Goal: Information Seeking & Learning: Learn about a topic

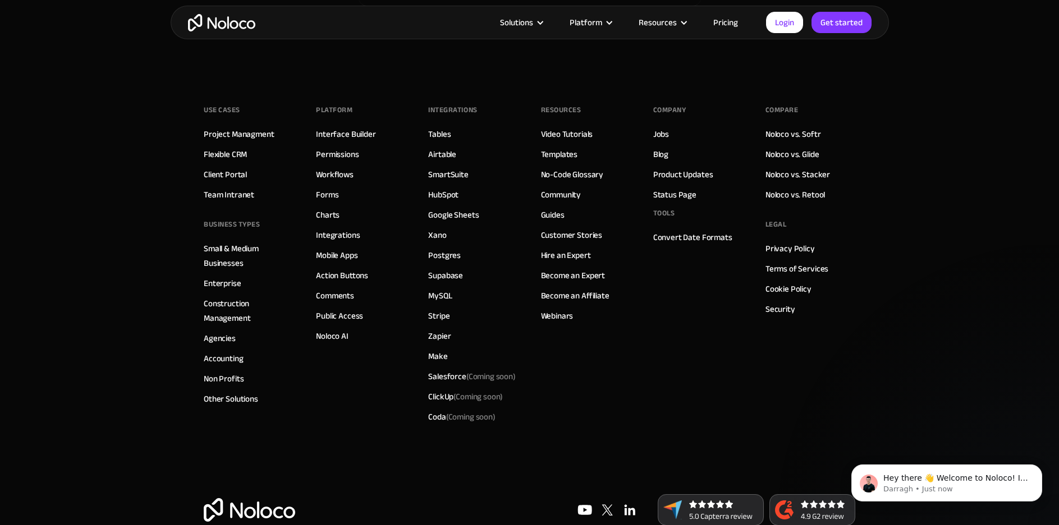
scroll to position [6372, 0]
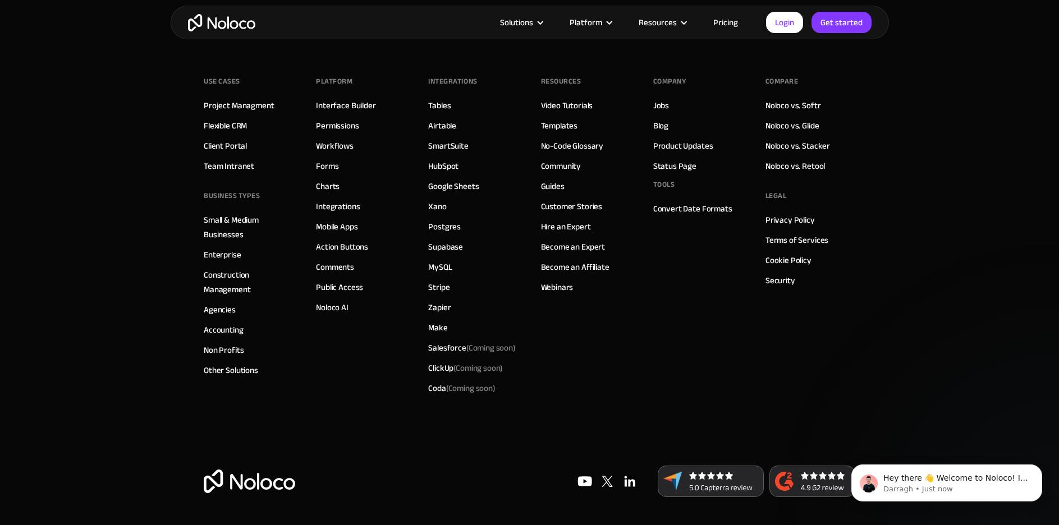
click at [727, 27] on link "Pricing" at bounding box center [725, 22] width 53 height 15
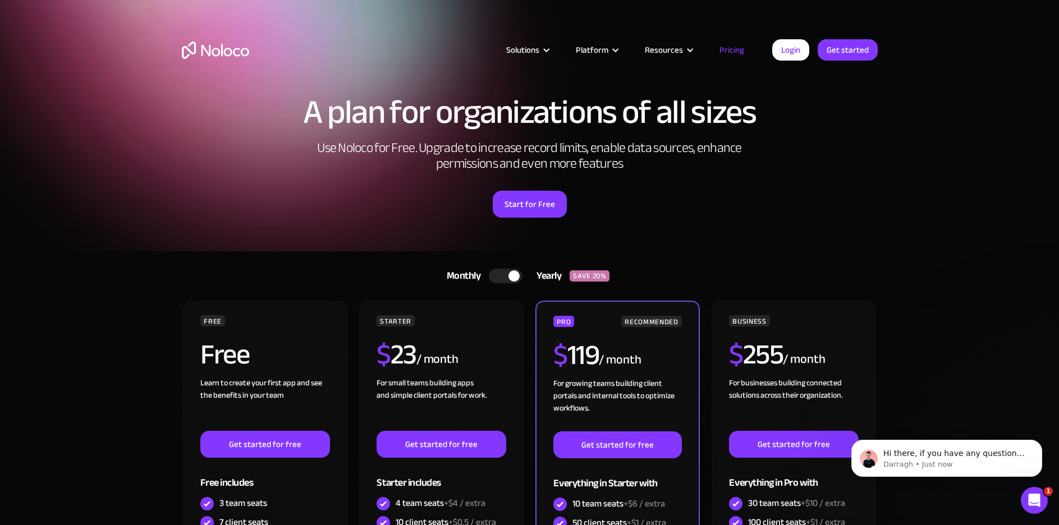
click at [505, 269] on div at bounding box center [506, 276] width 34 height 15
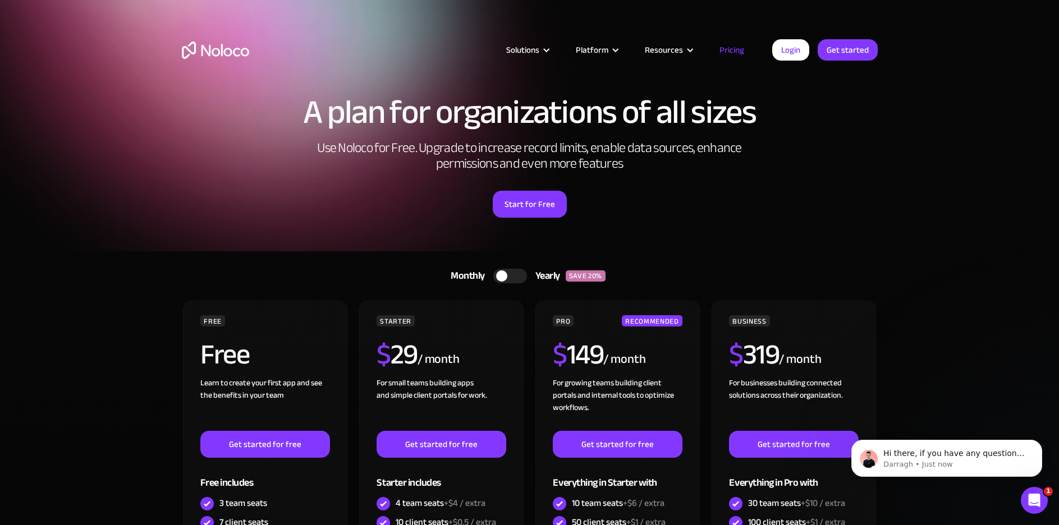
click at [512, 273] on div at bounding box center [510, 276] width 34 height 15
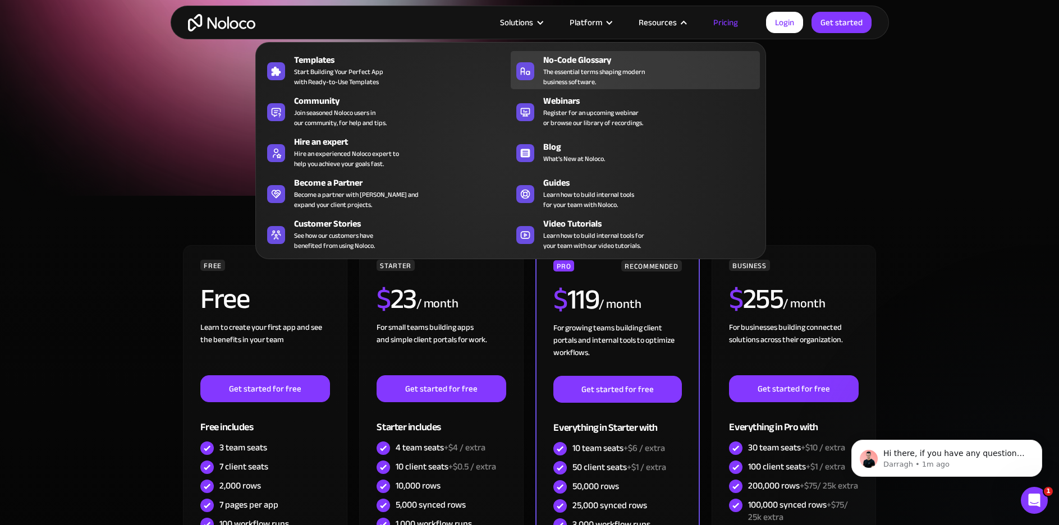
scroll to position [56, 0]
